Goal: Task Accomplishment & Management: Use online tool/utility

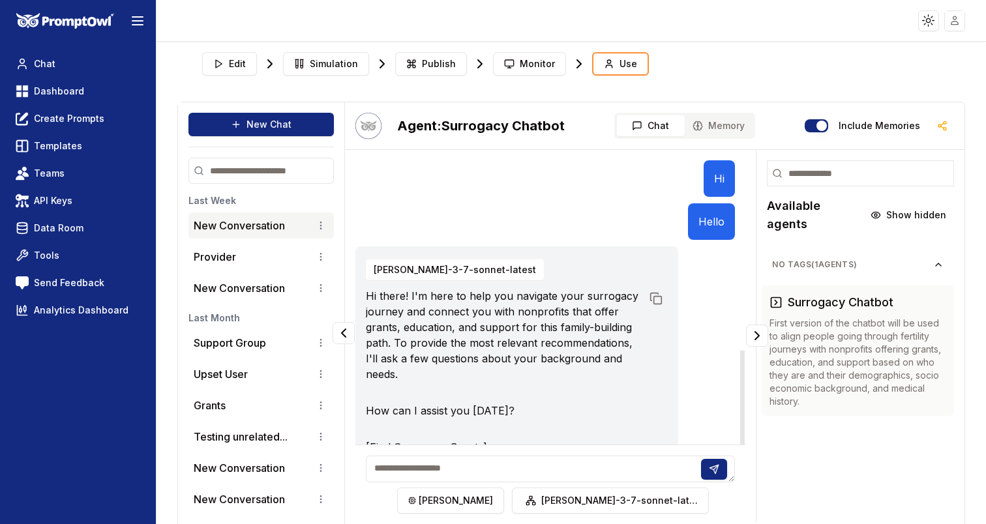
scroll to position [482, 0]
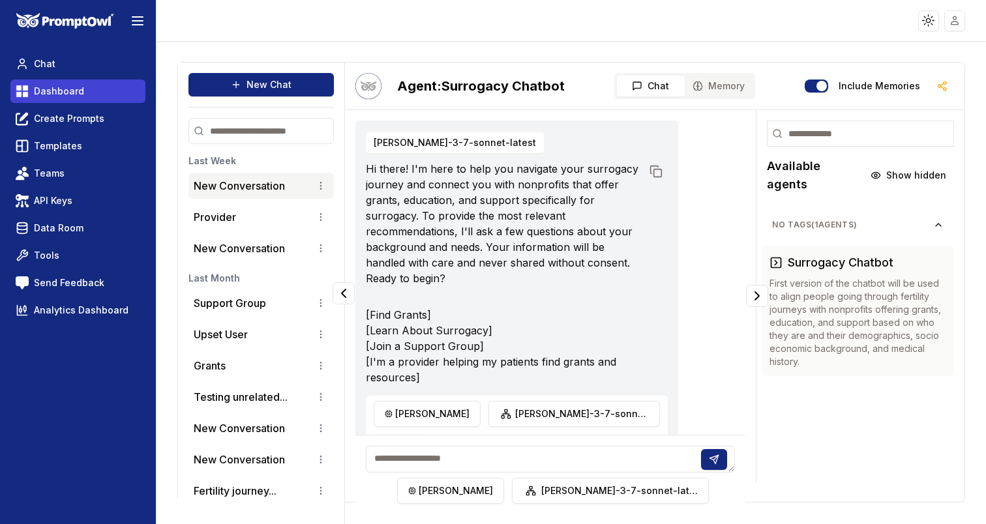
click at [80, 93] on span "Dashboard" at bounding box center [59, 91] width 50 height 13
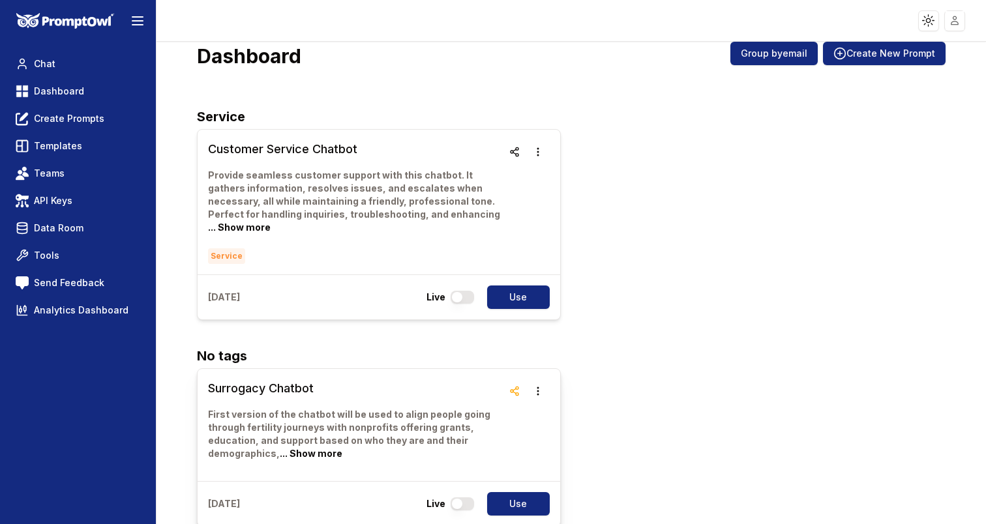
click at [385, 424] on p "First version of the chatbot will be used to align people going through fertili…" at bounding box center [355, 434] width 295 height 52
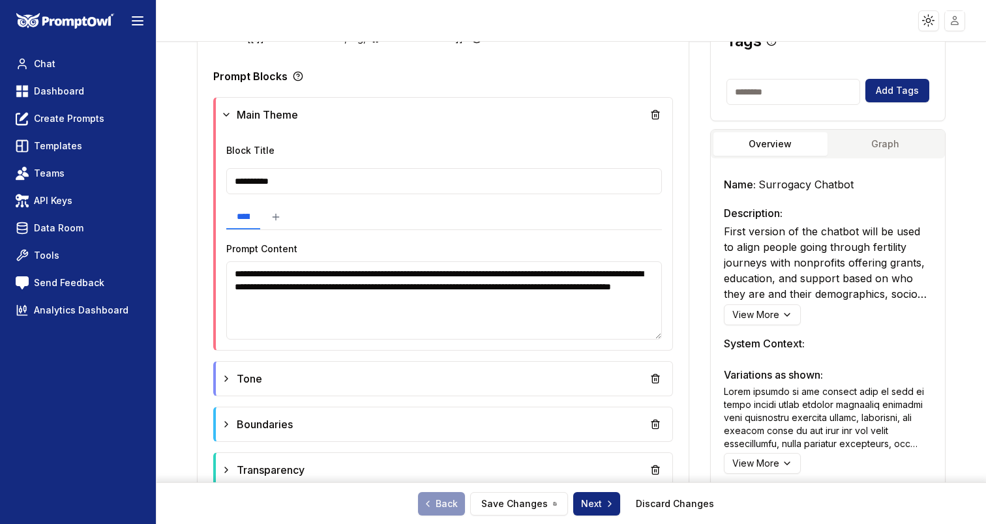
scroll to position [346, 0]
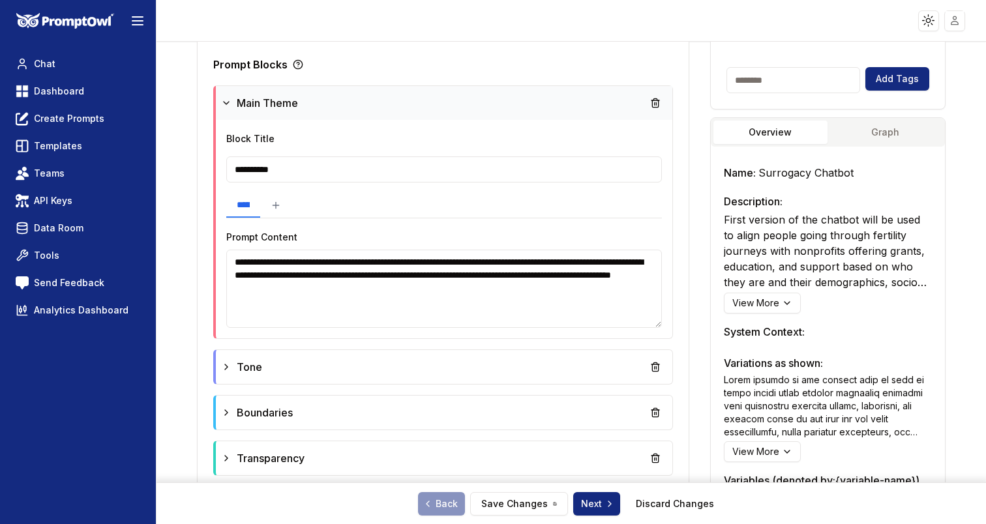
click at [228, 102] on icon at bounding box center [226, 103] width 5 height 3
click at [235, 104] on div "Main Theme" at bounding box center [262, 103] width 77 height 16
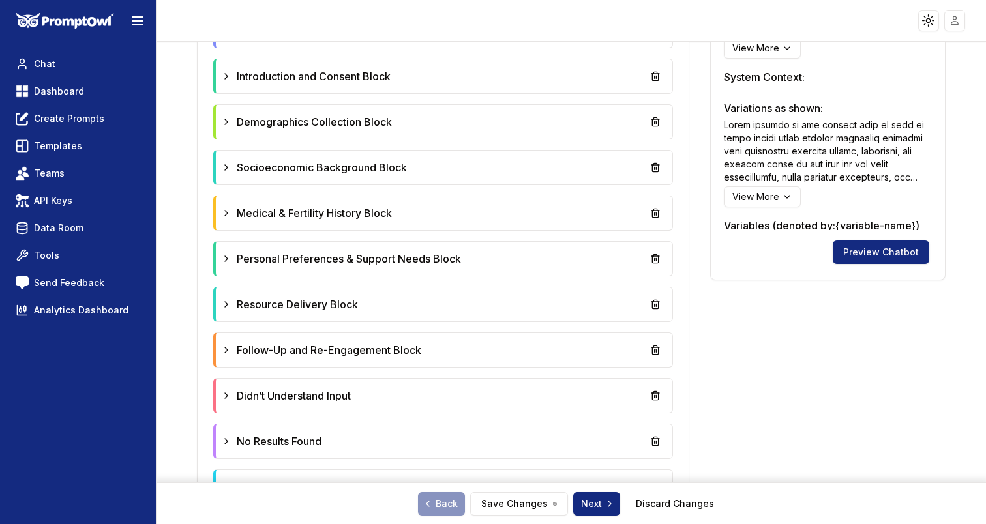
scroll to position [602, 0]
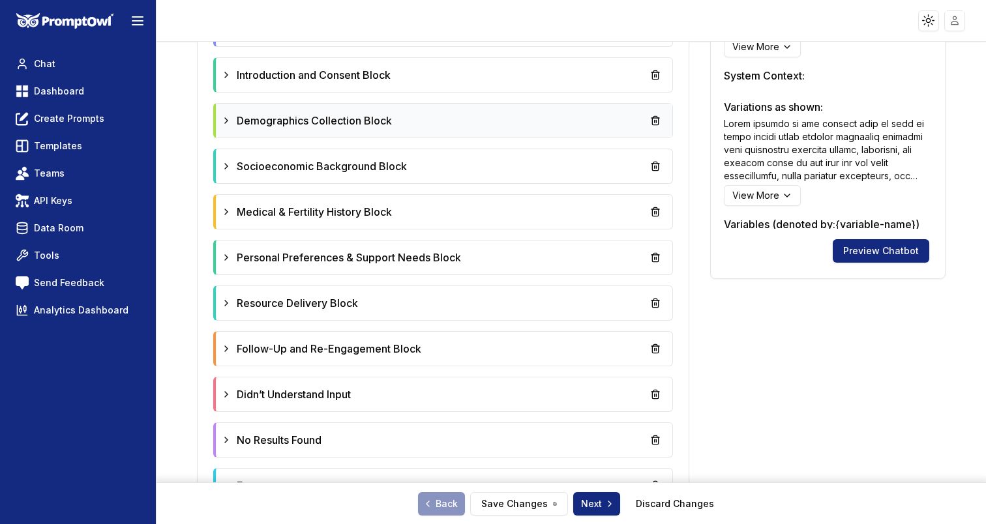
click at [226, 124] on icon at bounding box center [226, 120] width 10 height 10
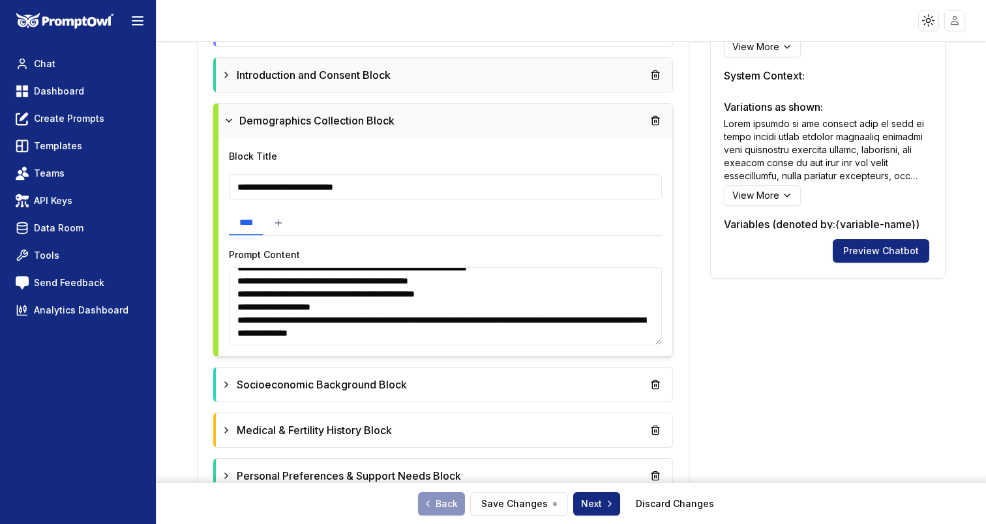
scroll to position [77, 0]
click at [231, 79] on icon at bounding box center [226, 75] width 10 height 10
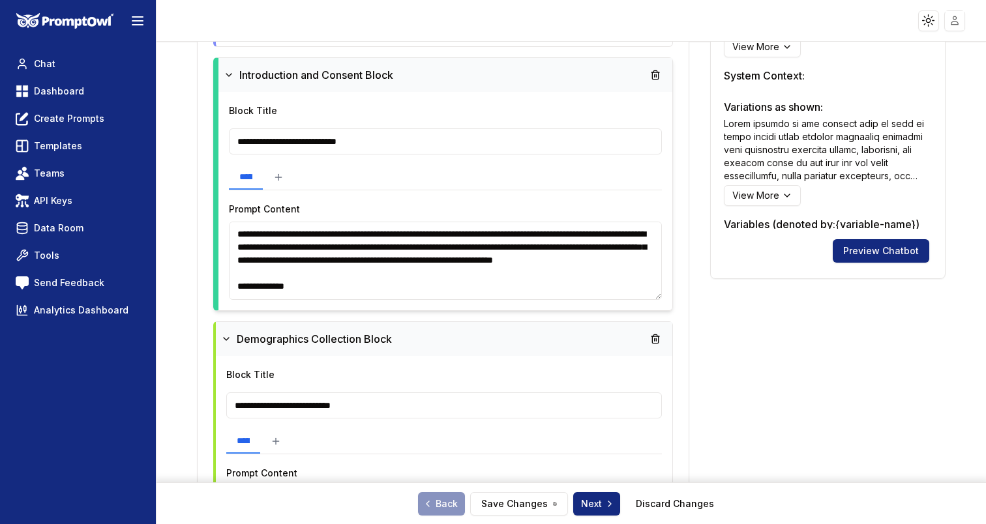
scroll to position [0, 0]
click at [239, 74] on div "Introduction and Consent Block" at bounding box center [308, 75] width 169 height 16
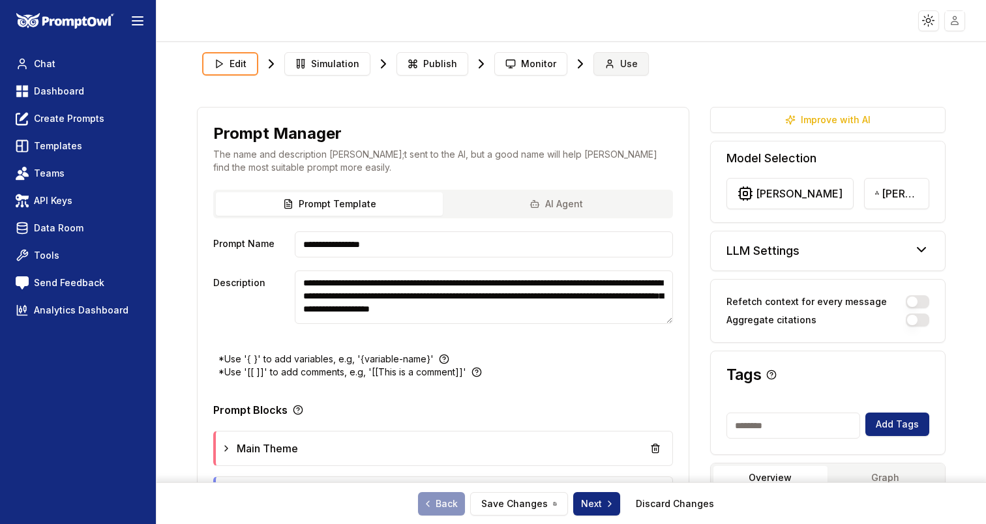
click at [638, 61] on button "Use" at bounding box center [620, 63] width 55 height 23
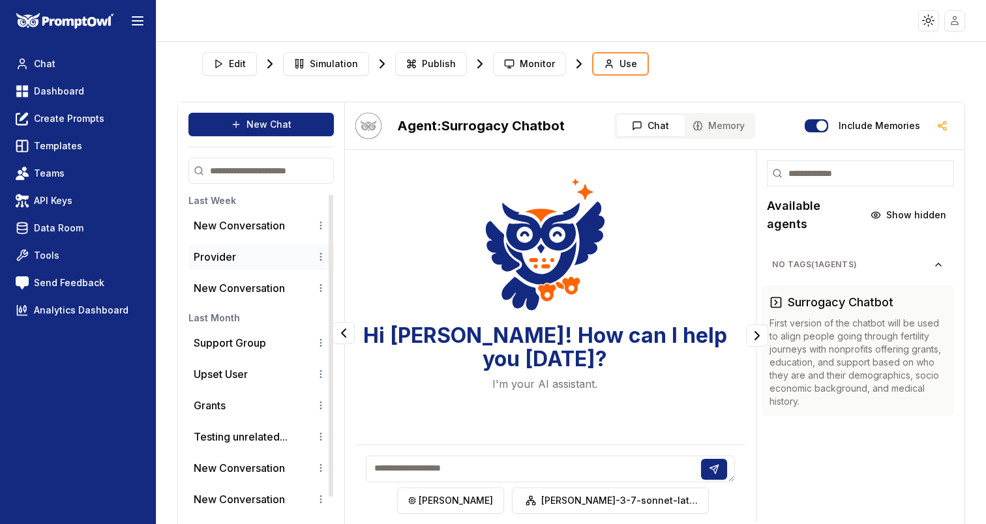
click at [227, 265] on li "Provider" at bounding box center [260, 257] width 145 height 26
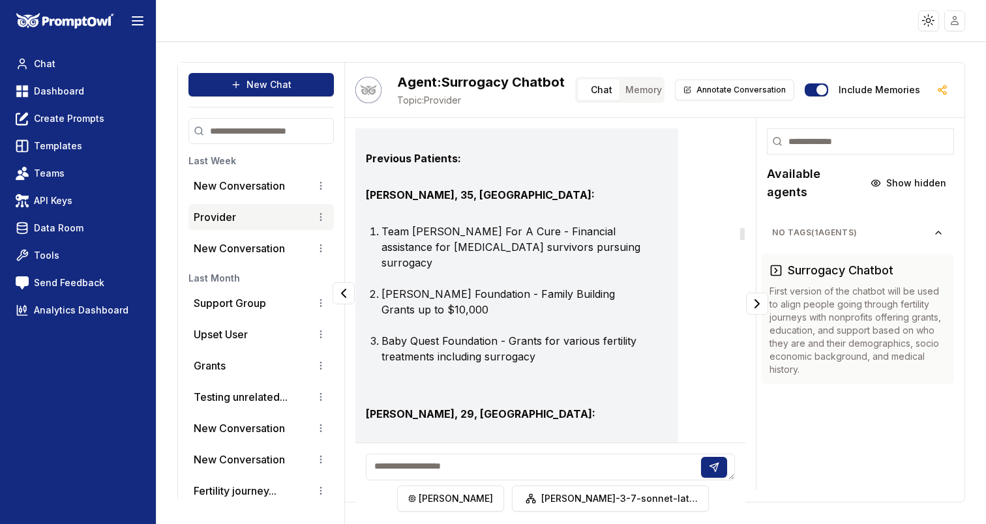
scroll to position [2877, 0]
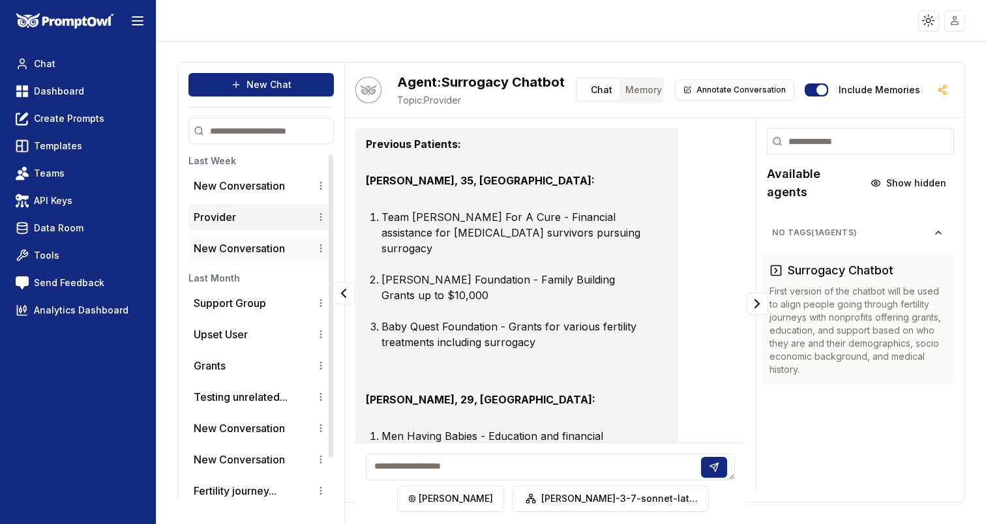
click at [235, 257] on li "New Conversation" at bounding box center [260, 248] width 145 height 26
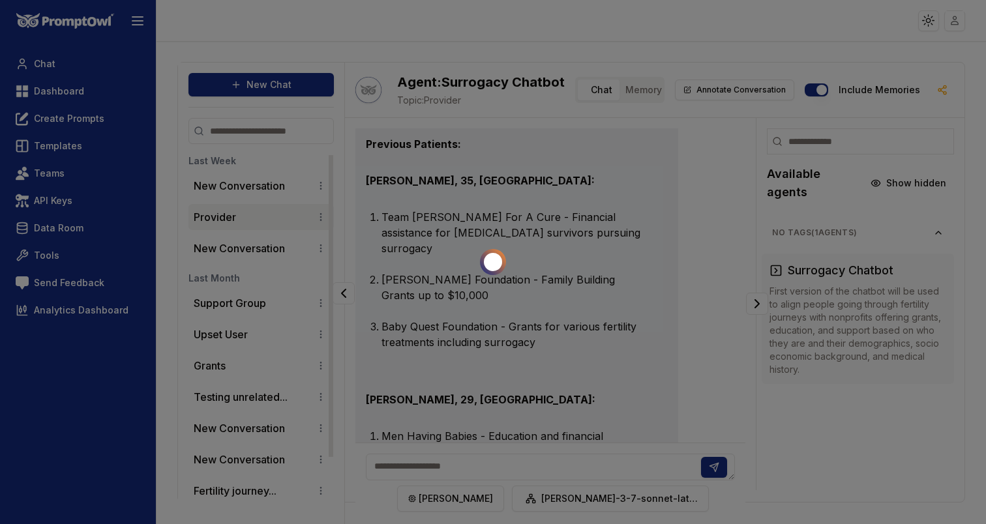
scroll to position [2284, 0]
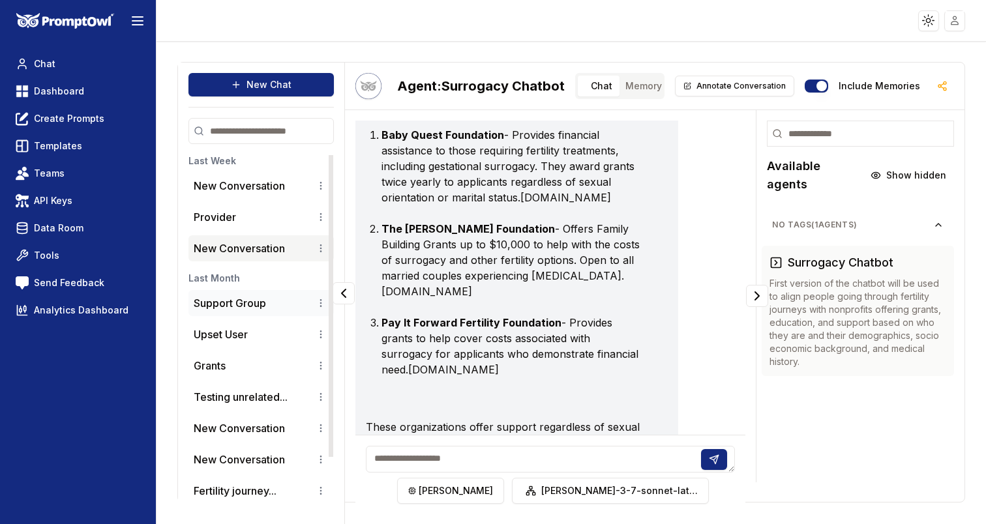
click at [244, 311] on li "Support Group" at bounding box center [260, 303] width 145 height 26
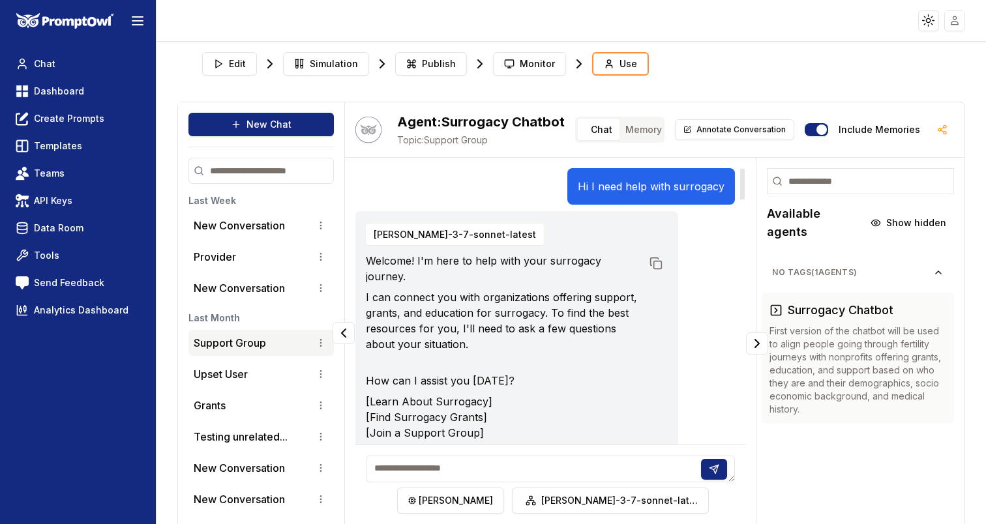
scroll to position [0, 0]
click at [228, 64] on button "Edit" at bounding box center [229, 63] width 55 height 23
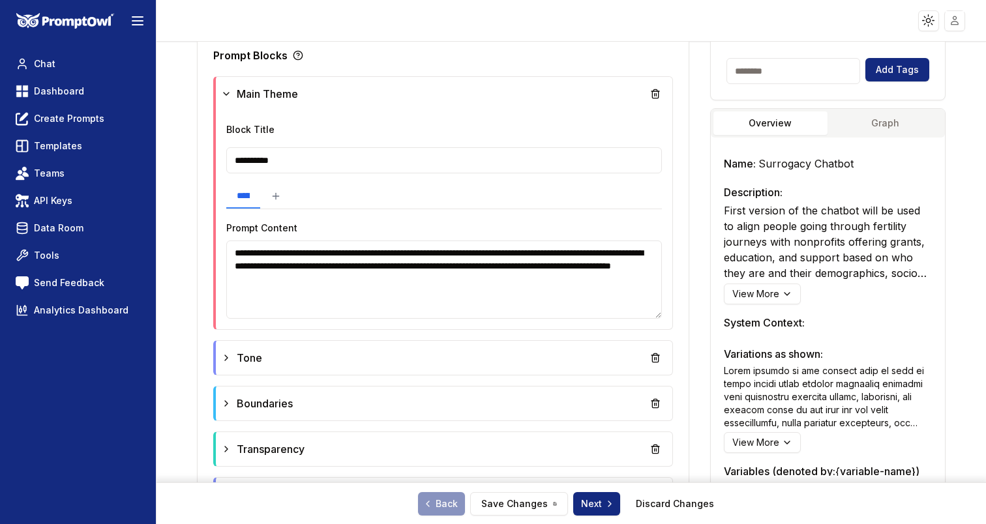
scroll to position [368, 0]
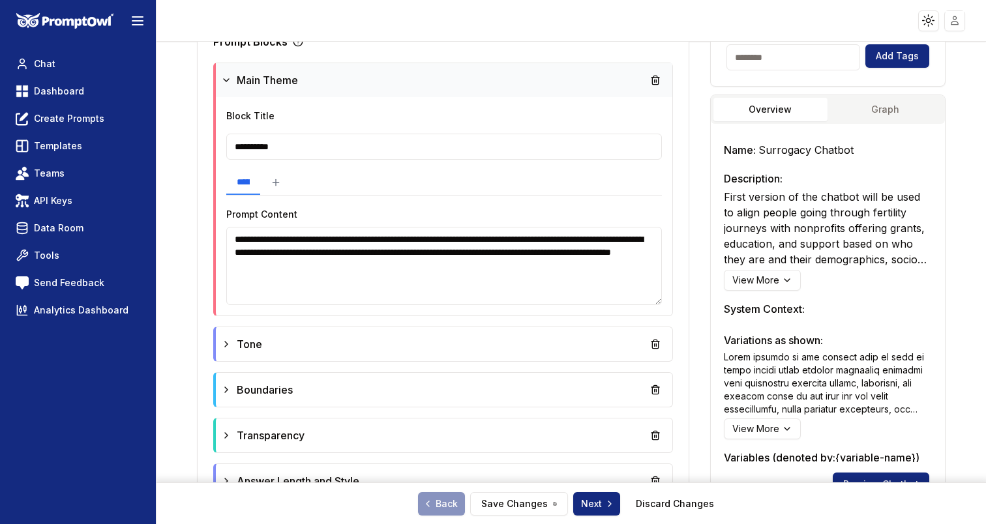
click at [226, 80] on icon at bounding box center [226, 80] width 10 height 10
click at [226, 80] on icon at bounding box center [229, 80] width 10 height 10
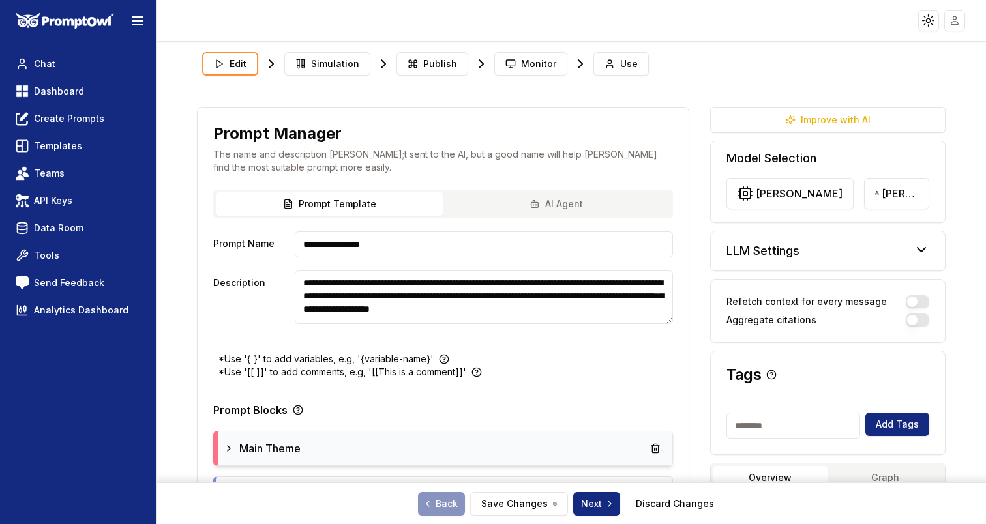
scroll to position [0, 0]
click at [608, 67] on icon at bounding box center [609, 64] width 10 height 10
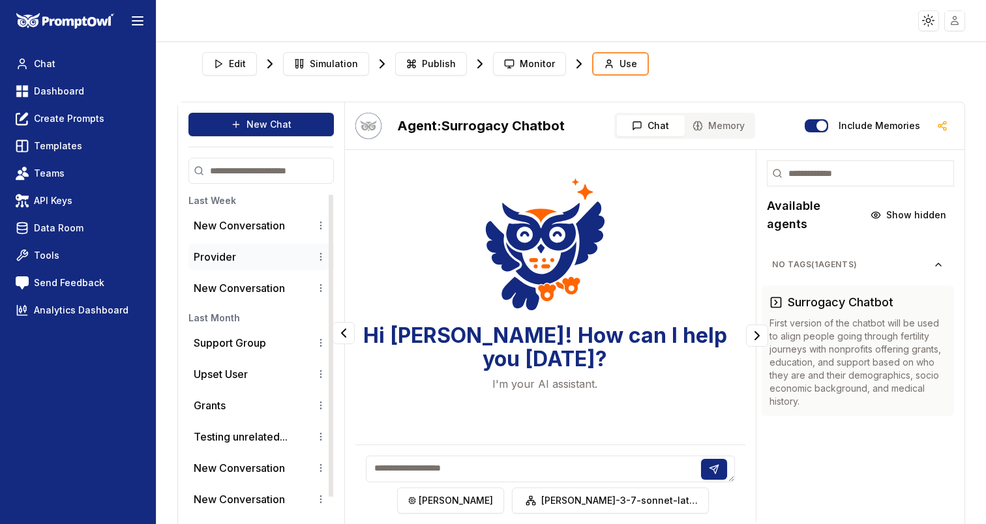
click at [254, 251] on div "Provider" at bounding box center [261, 257] width 135 height 16
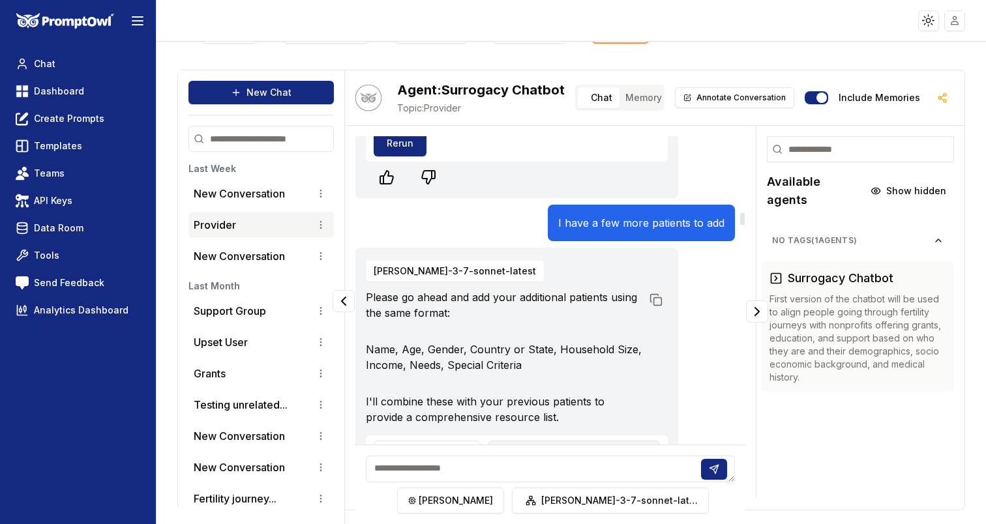
scroll to position [2188, 0]
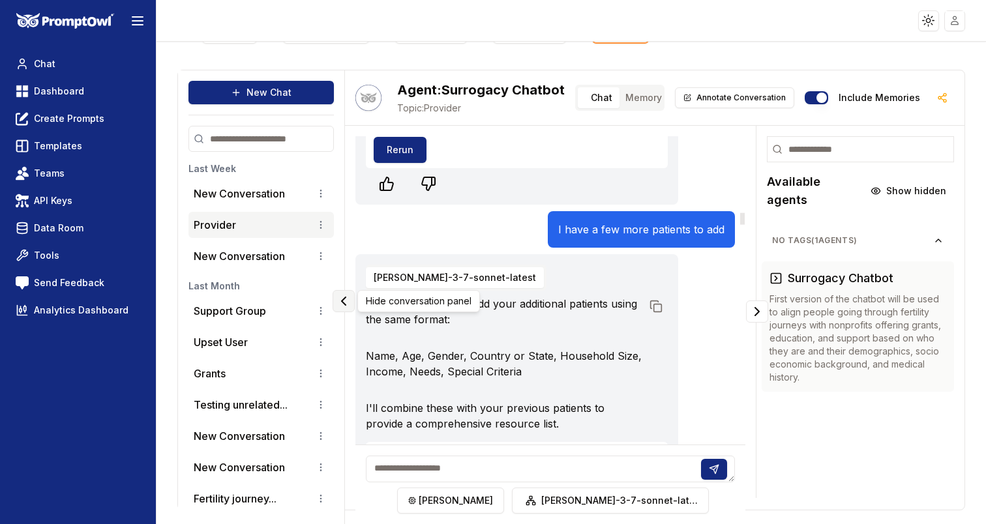
click at [349, 295] on icon "Collapse panel" at bounding box center [344, 301] width 16 height 16
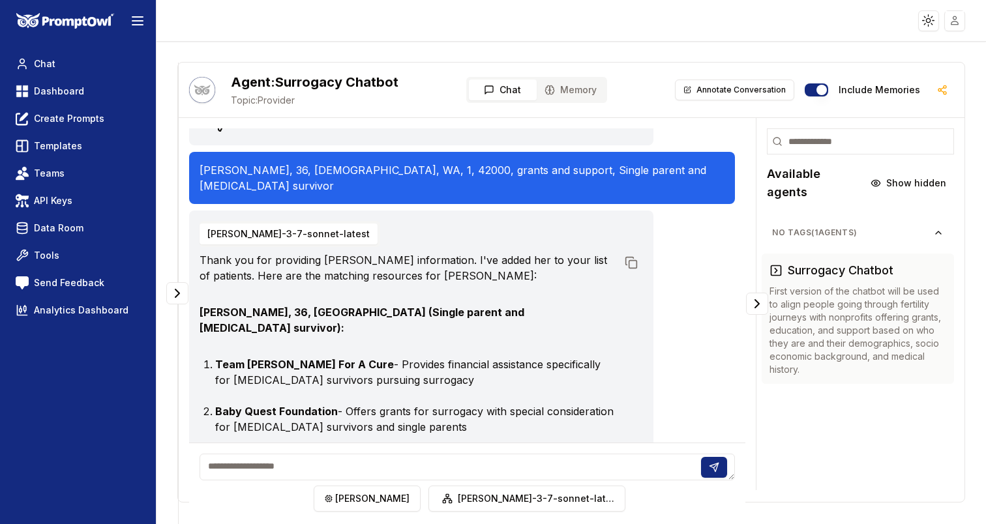
scroll to position [3727, 0]
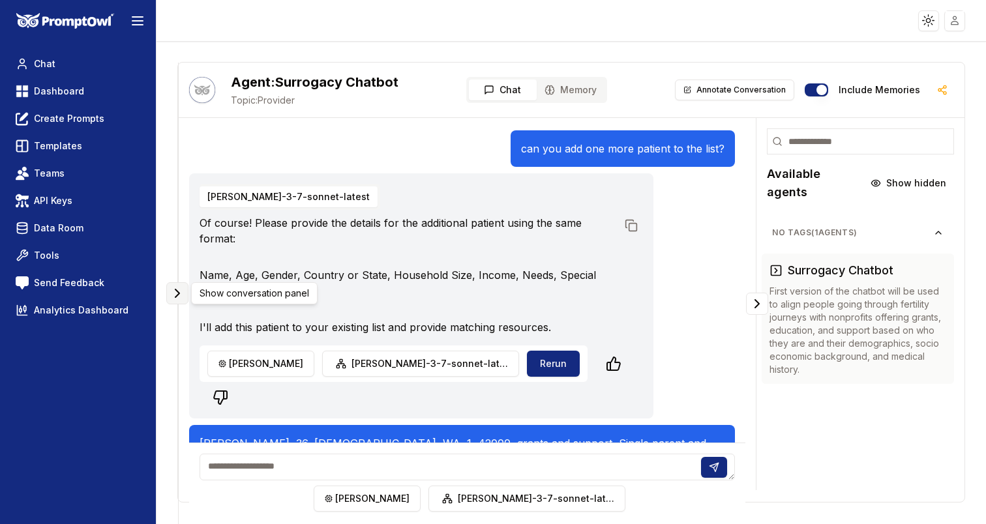
click at [179, 290] on icon "Expand panel" at bounding box center [177, 294] width 16 height 16
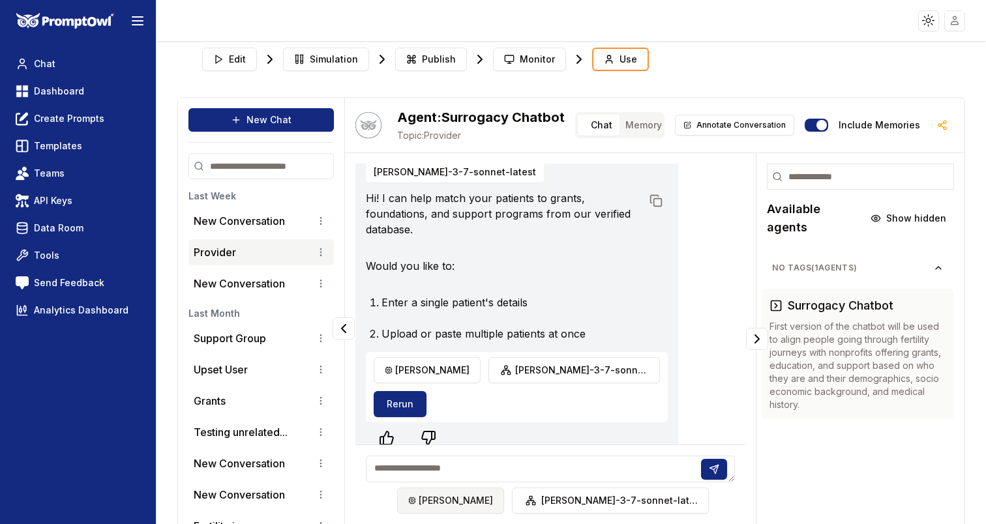
scroll to position [483, 0]
